Goal: Task Accomplishment & Management: Manage account settings

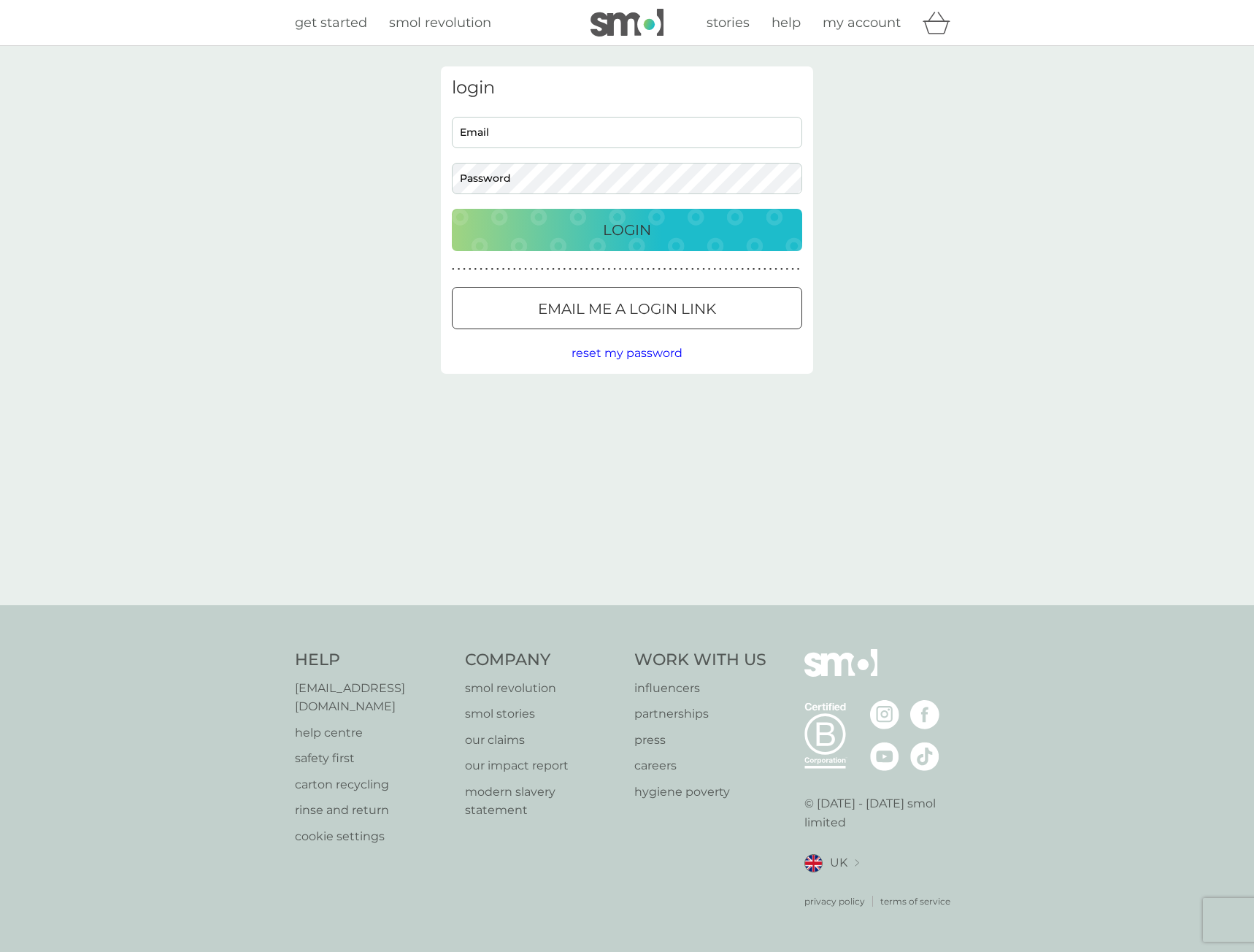
click at [652, 128] on input "Email" at bounding box center [627, 133] width 350 height 32
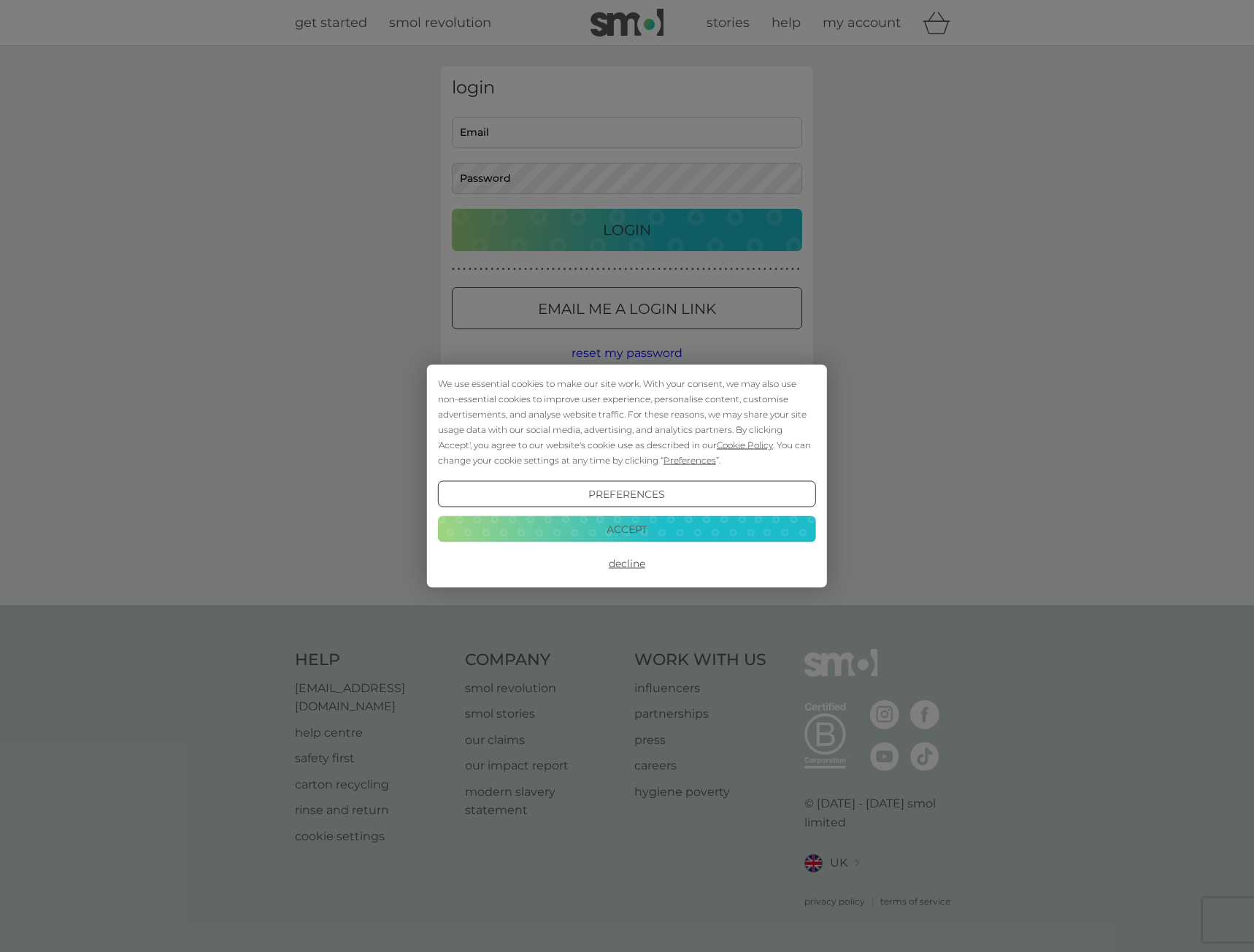
click at [656, 530] on button "Accept" at bounding box center [627, 528] width 378 height 26
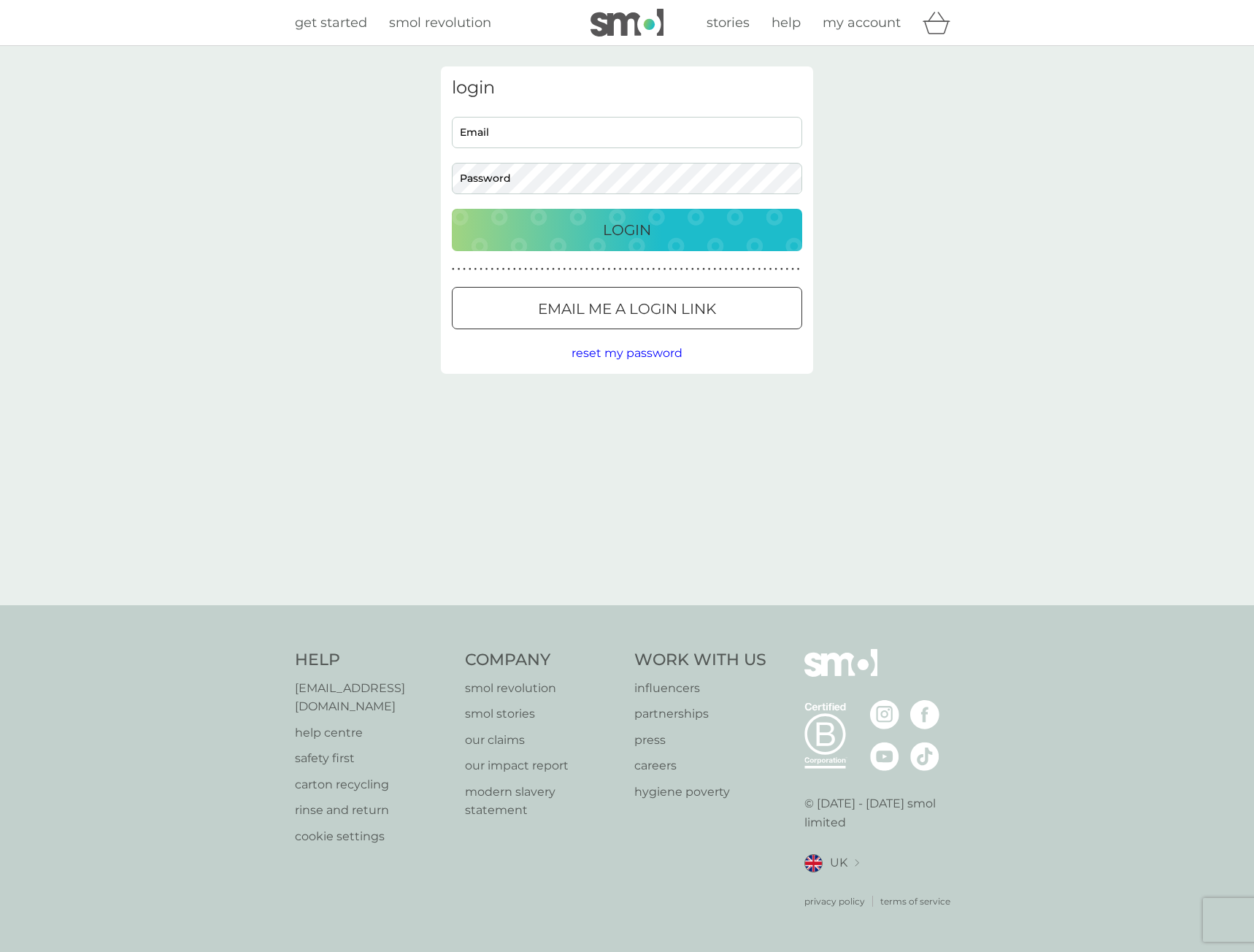
type input "[PERSON_NAME][EMAIL_ADDRESS][PERSON_NAME][DOMAIN_NAME]"
click at [501, 227] on div "Login" at bounding box center [627, 230] width 321 height 23
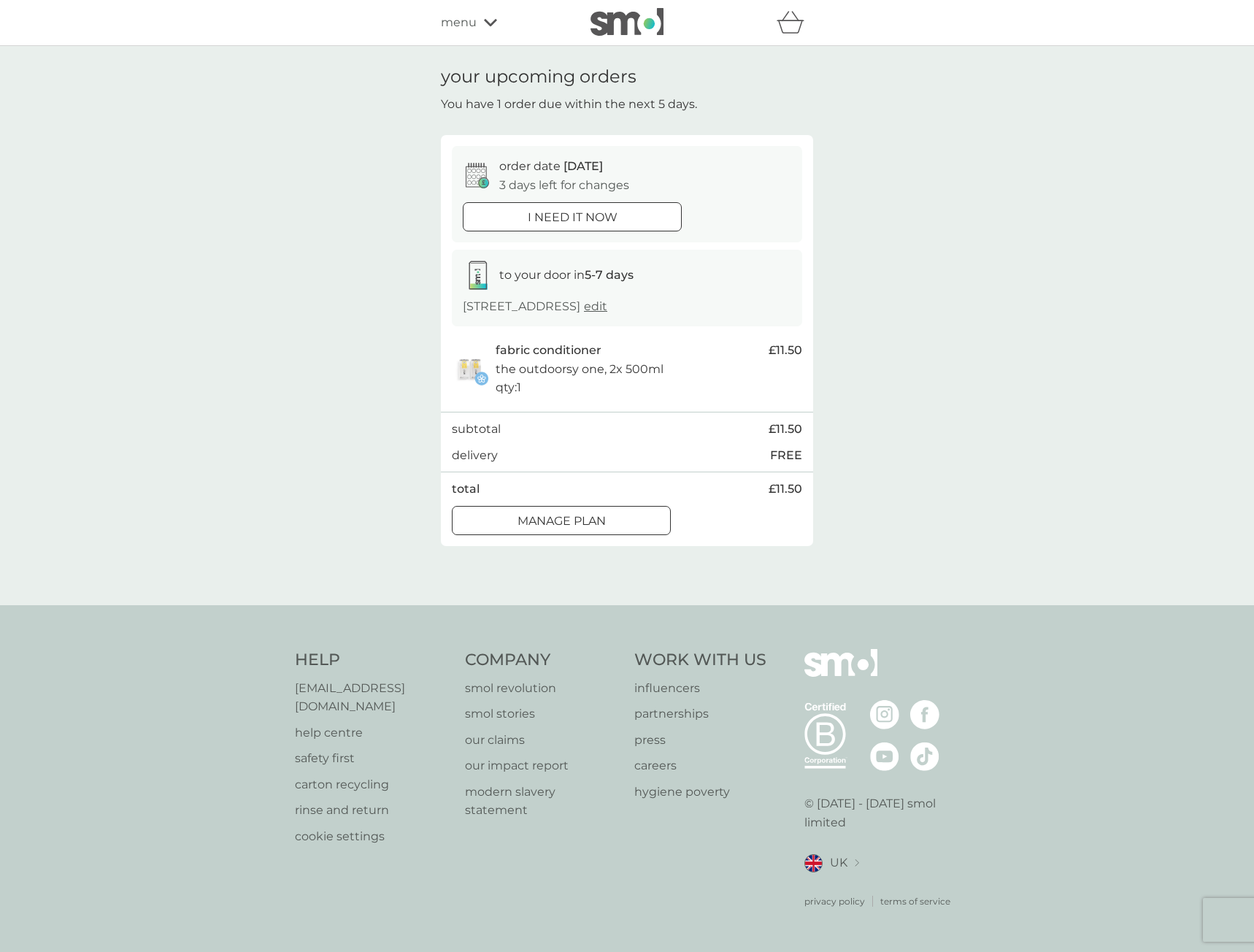
click at [545, 530] on p "Manage plan" at bounding box center [562, 521] width 88 height 19
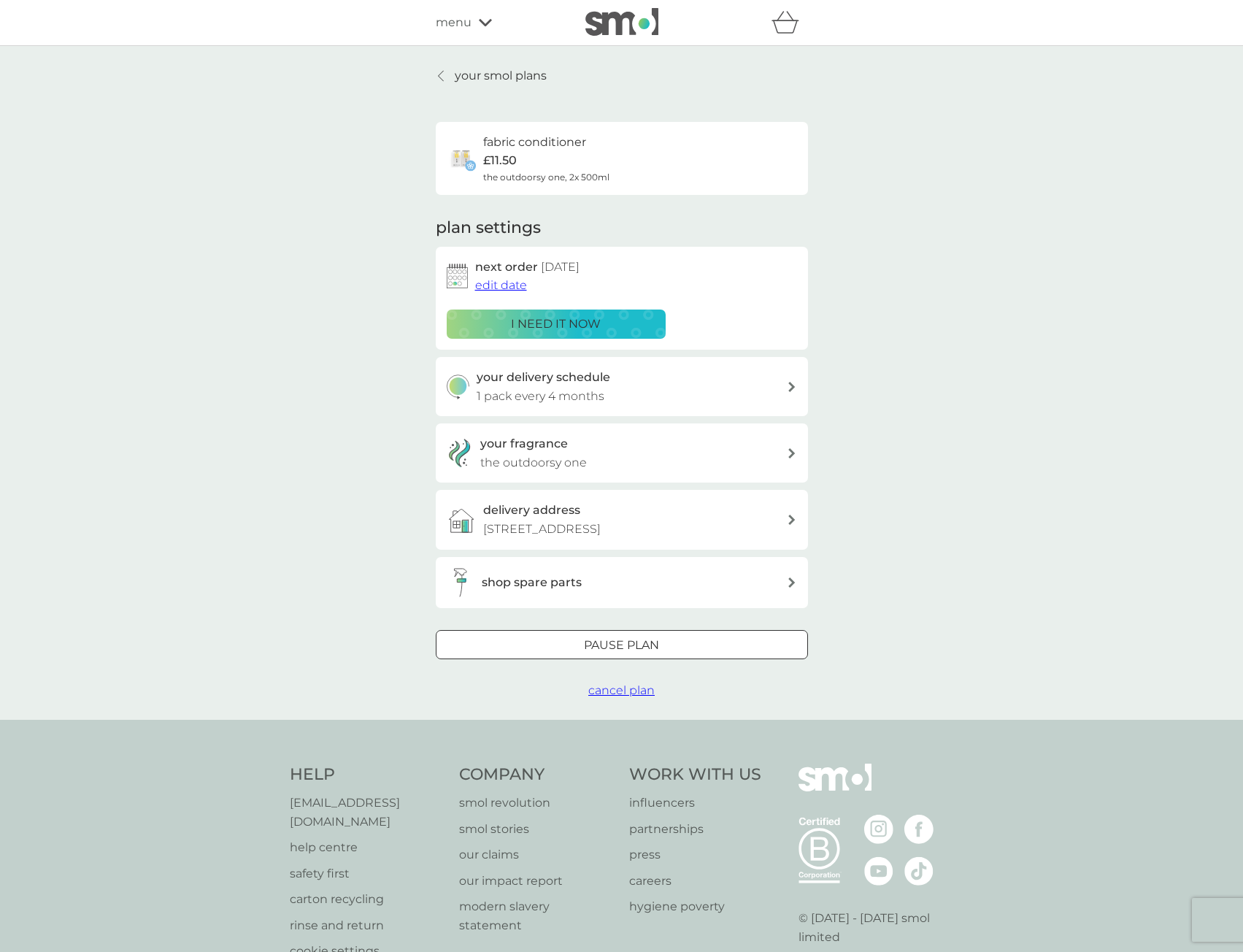
click at [614, 695] on span "cancel plan" at bounding box center [622, 690] width 67 height 14
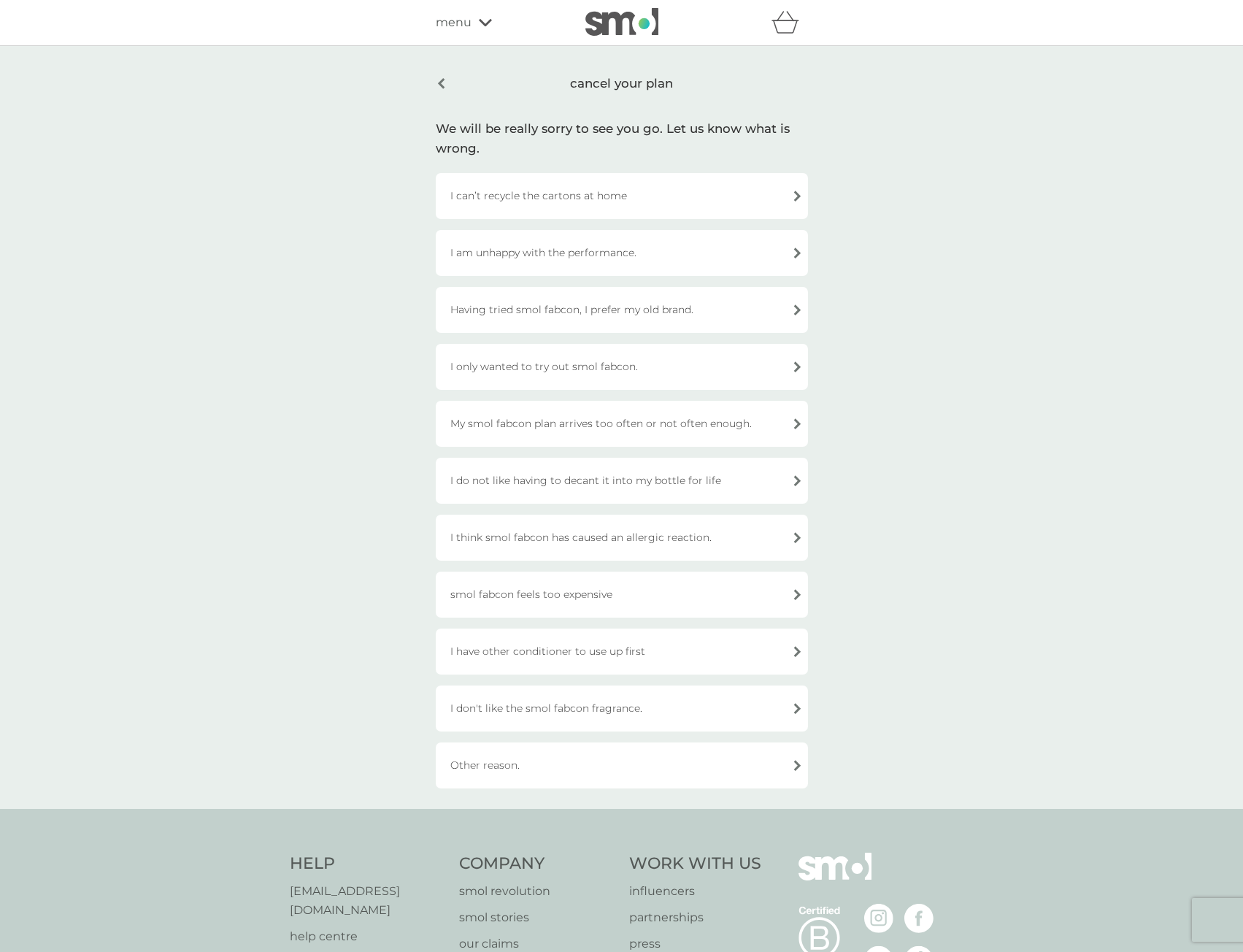
click at [516, 305] on div "Having tried smol fabcon, I prefer my old brand." at bounding box center [622, 310] width 372 height 46
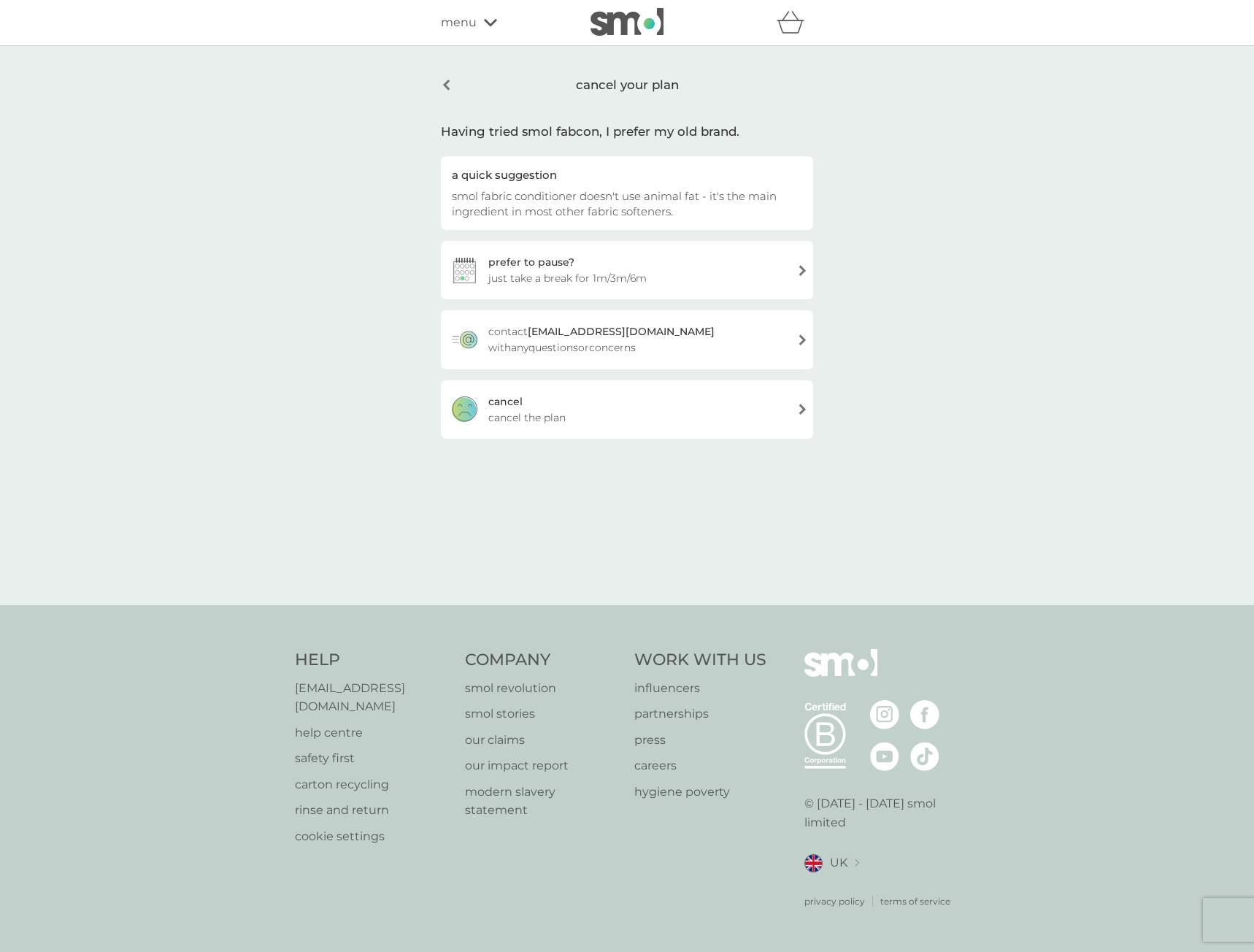
click at [534, 416] on span "cancel the plan" at bounding box center [526, 417] width 78 height 16
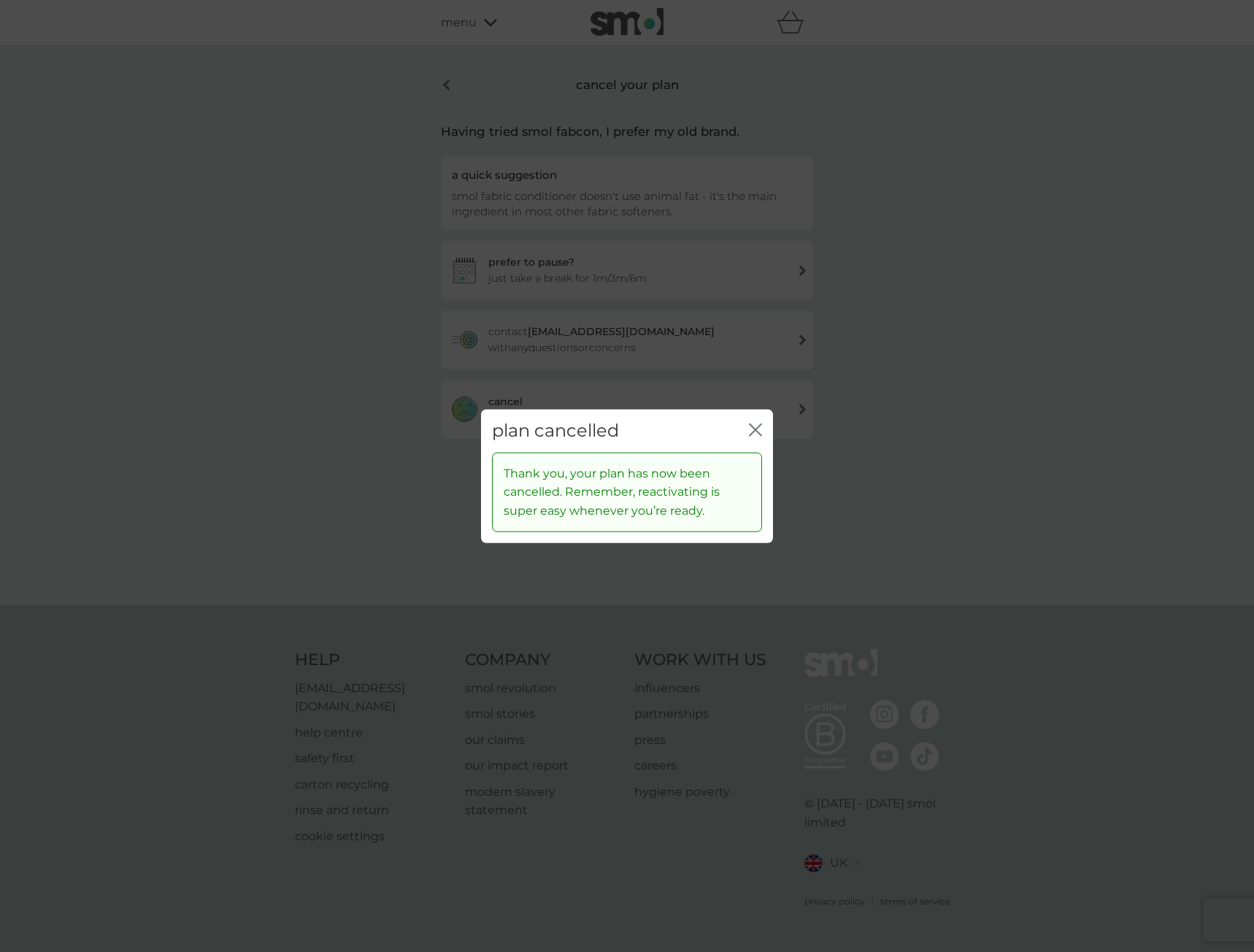
click at [757, 431] on icon "close" at bounding box center [758, 430] width 6 height 12
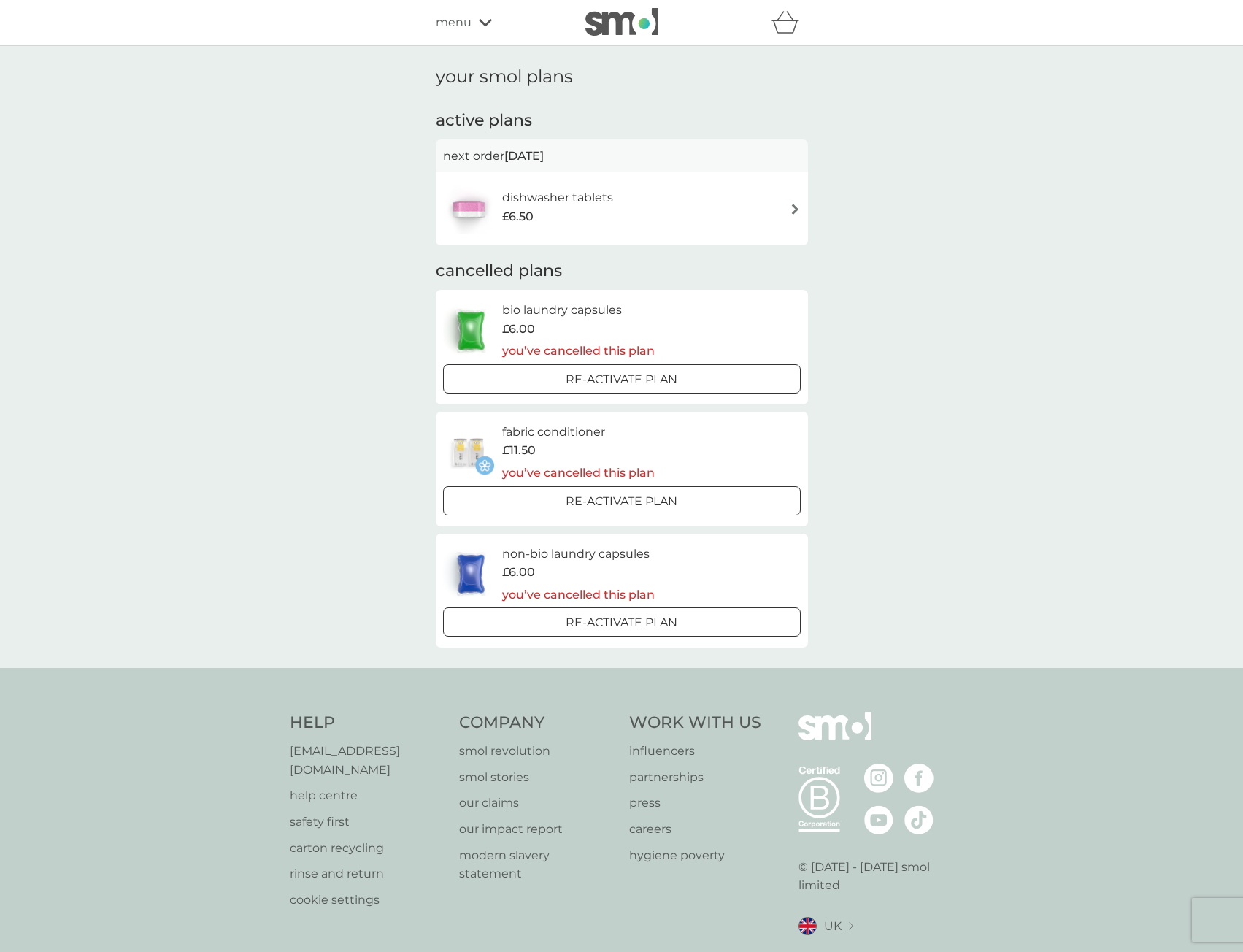
click at [609, 223] on div "£6.50" at bounding box center [557, 216] width 111 height 19
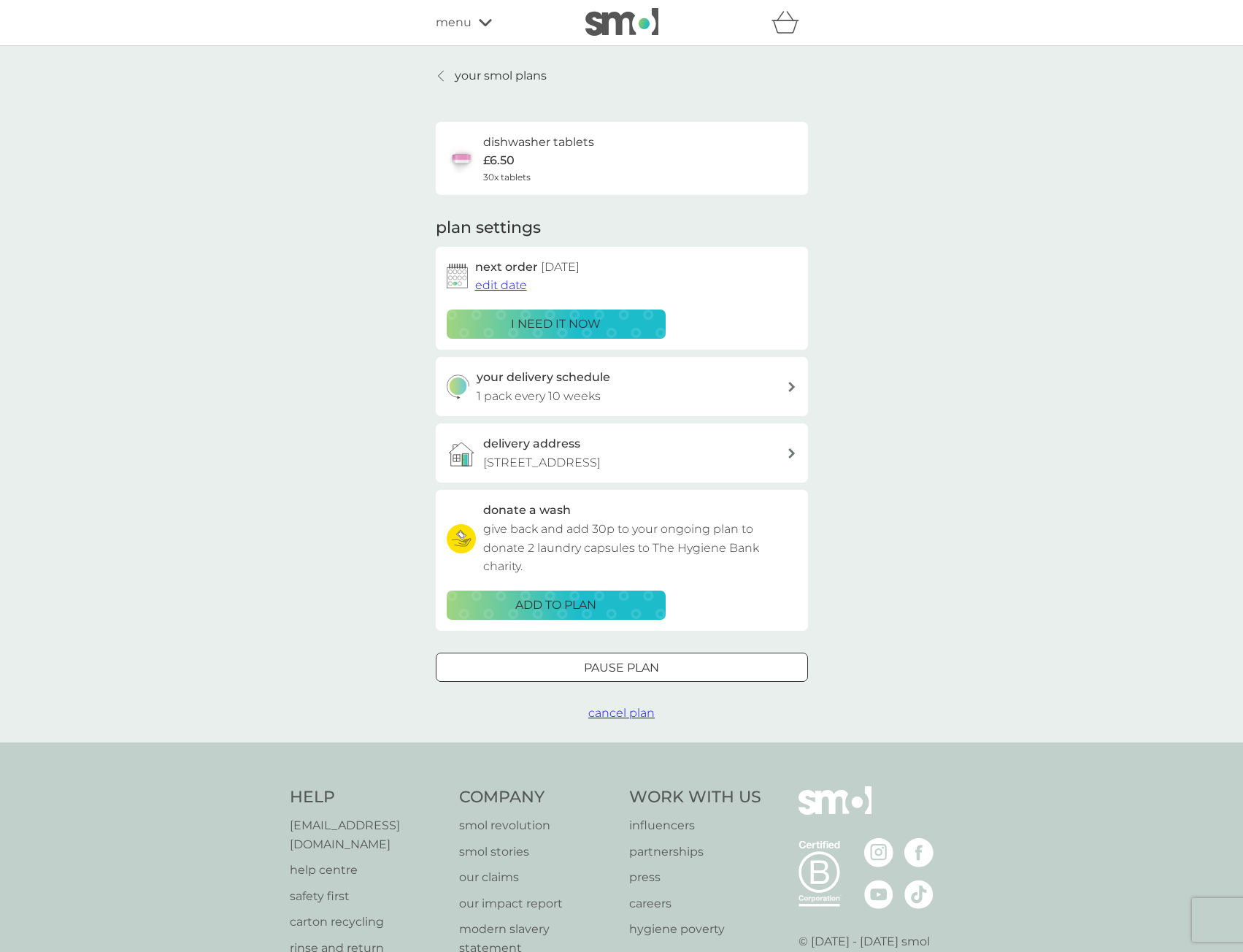
click at [602, 713] on span "cancel plan" at bounding box center [622, 713] width 67 height 14
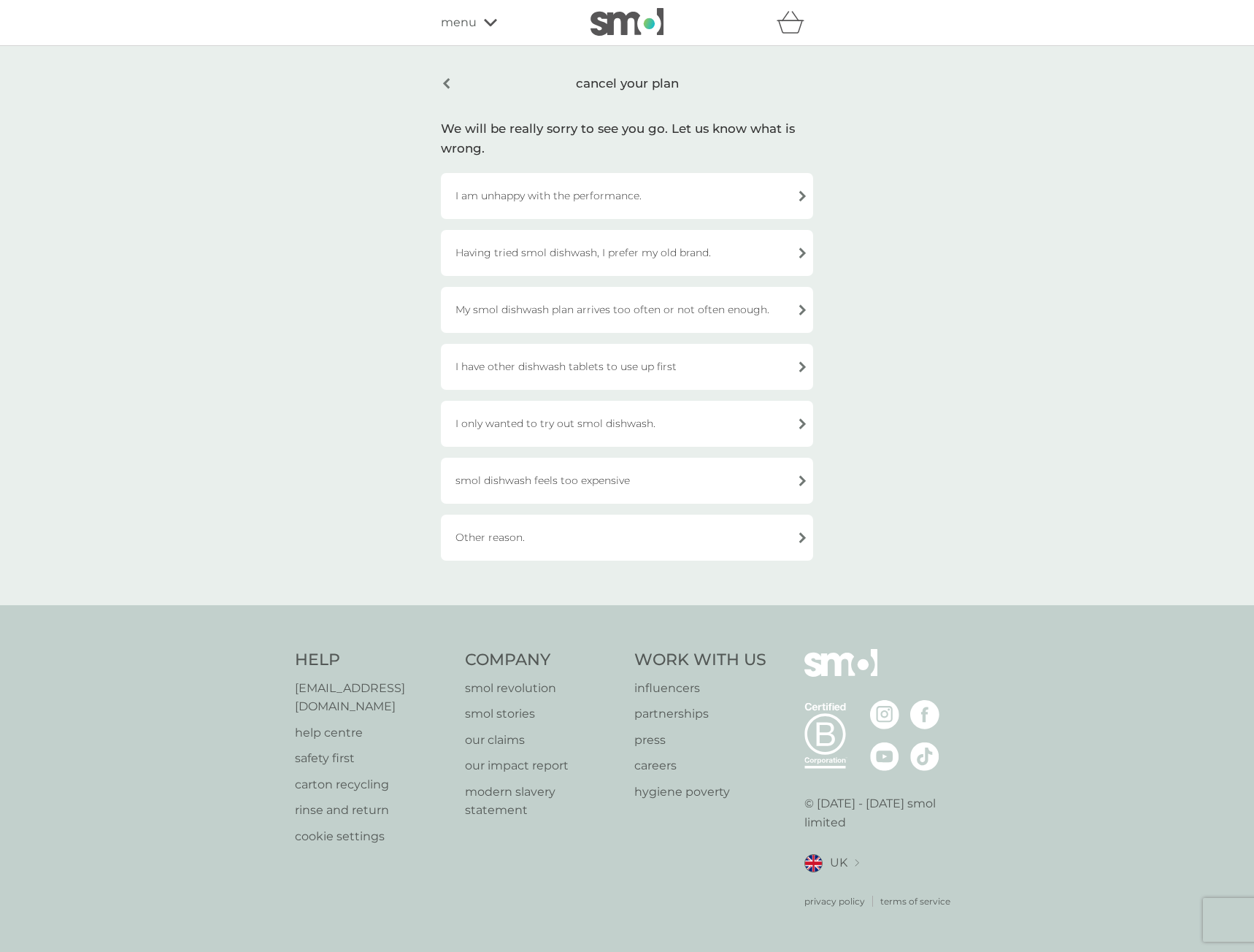
click at [673, 260] on div "Having tried smol dishwash, I prefer my old brand." at bounding box center [627, 253] width 372 height 46
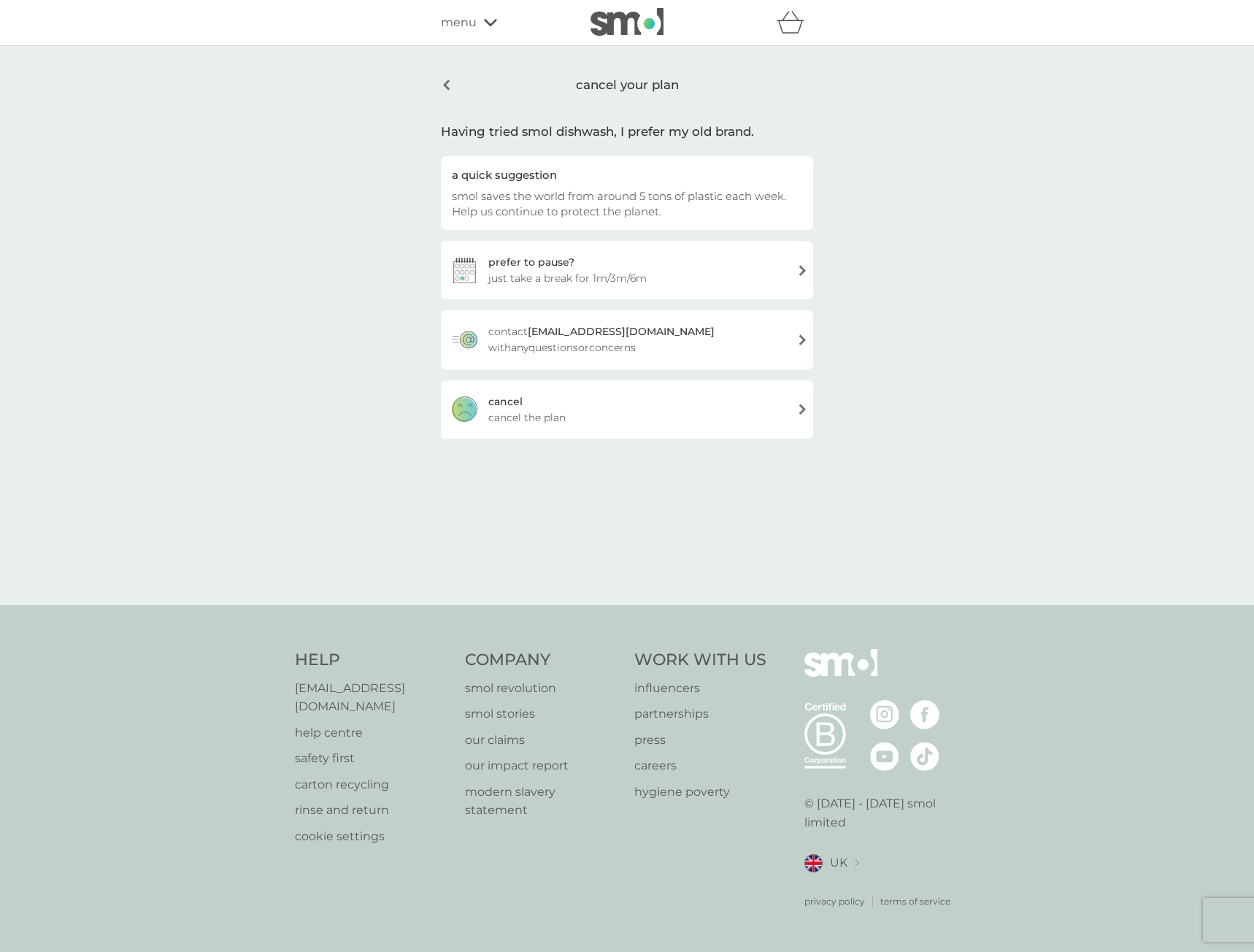
click at [543, 426] on div "cancel cancel the plan" at bounding box center [627, 410] width 372 height 58
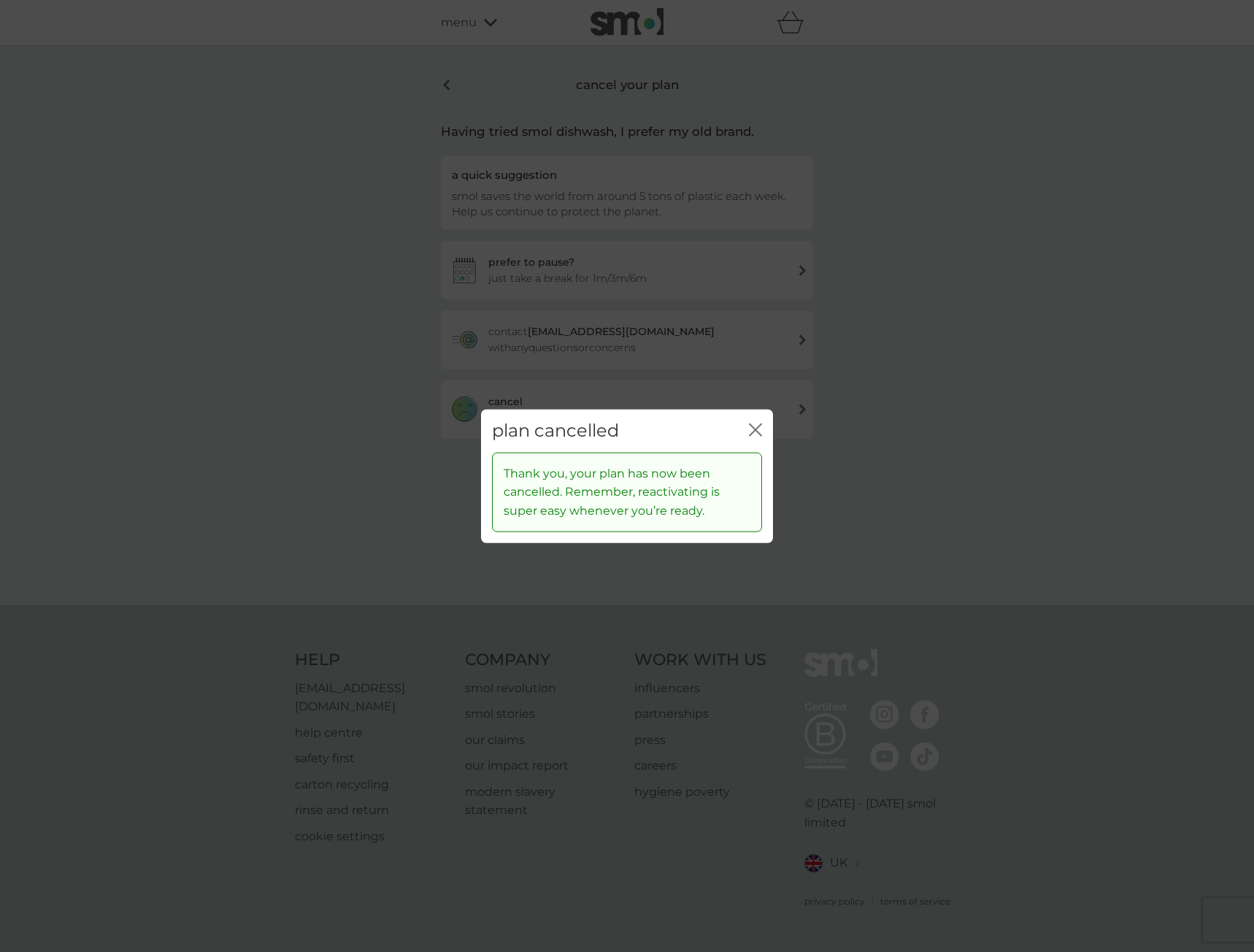
click at [758, 429] on icon "close" at bounding box center [756, 430] width 13 height 13
